Goal: Register for event/course

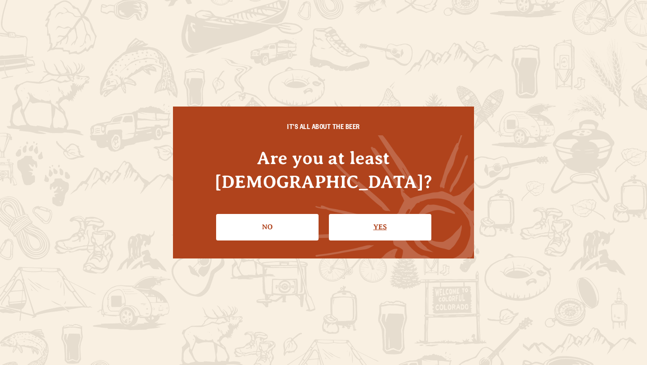
click at [371, 214] on link "Yes" at bounding box center [380, 227] width 102 height 26
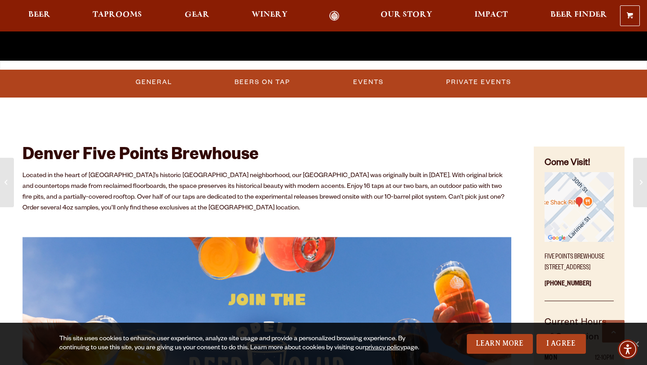
scroll to position [323, 0]
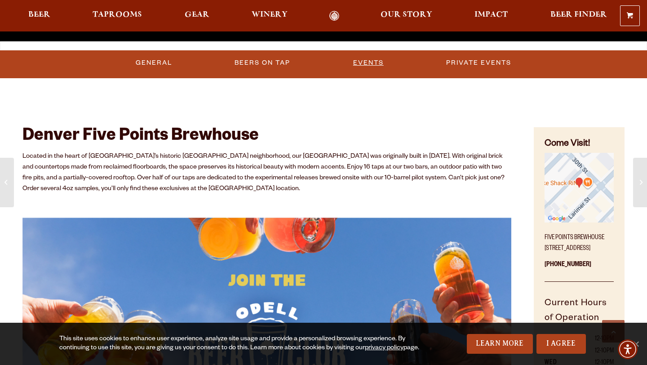
click at [372, 63] on link "Events" at bounding box center [368, 63] width 38 height 21
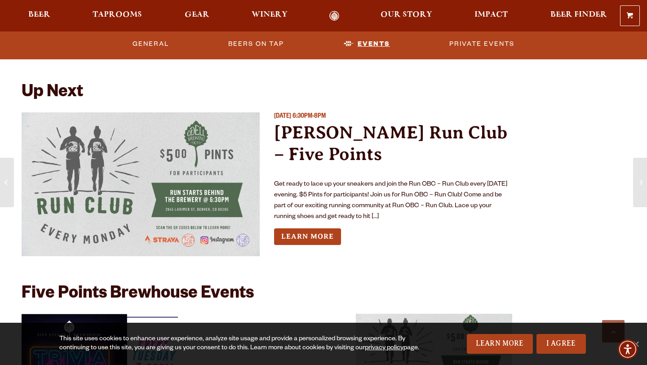
scroll to position [2565, 0]
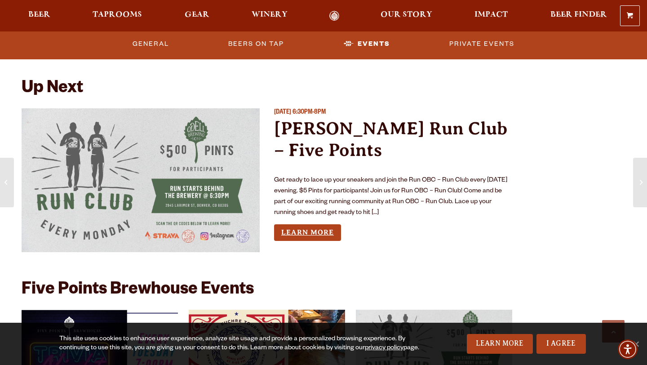
click at [325, 234] on link "Learn More" at bounding box center [307, 232] width 67 height 17
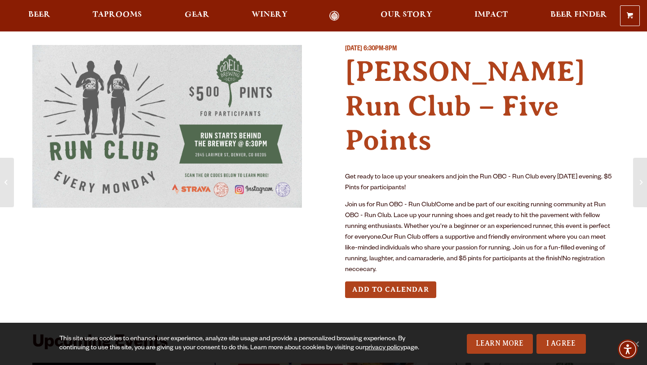
scroll to position [5, 0]
